Goal: Transaction & Acquisition: Purchase product/service

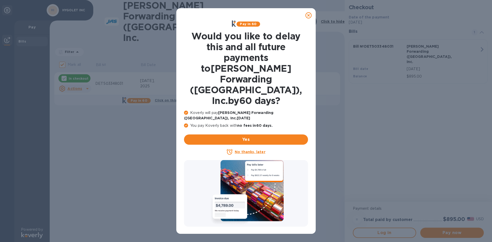
click at [308, 13] on icon at bounding box center [308, 15] width 6 height 6
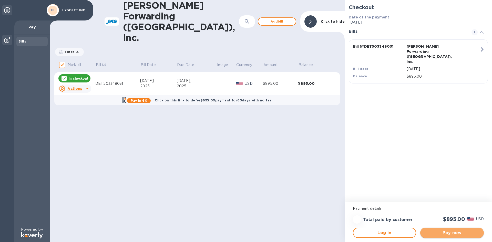
click at [452, 231] on span "Pay now" at bounding box center [451, 233] width 55 height 6
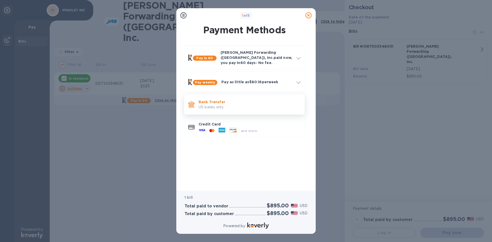
click at [223, 104] on p "US banks only." at bounding box center [249, 106] width 102 height 5
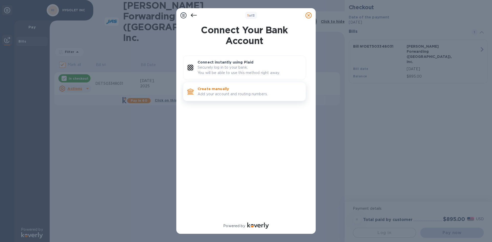
click at [228, 89] on p "Create manually" at bounding box center [249, 88] width 104 height 5
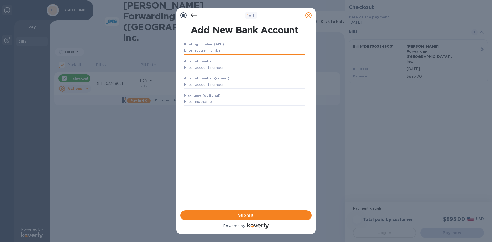
click at [229, 49] on input "text" at bounding box center [244, 51] width 121 height 8
click at [222, 50] on input "text" at bounding box center [244, 51] width 121 height 8
type input "263191387"
click at [211, 71] on input "text" at bounding box center [244, 74] width 121 height 8
type input "1100004462147"
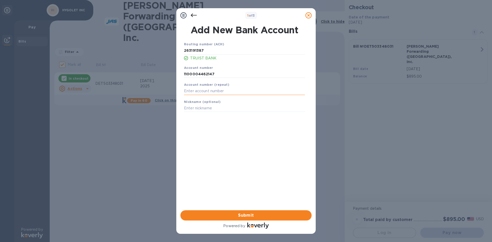
click at [207, 90] on input "text" at bounding box center [244, 91] width 121 height 8
type input "1100004462147"
click at [241, 215] on span "Submit" at bounding box center [245, 215] width 123 height 6
